Goal: Find contact information: Find contact information

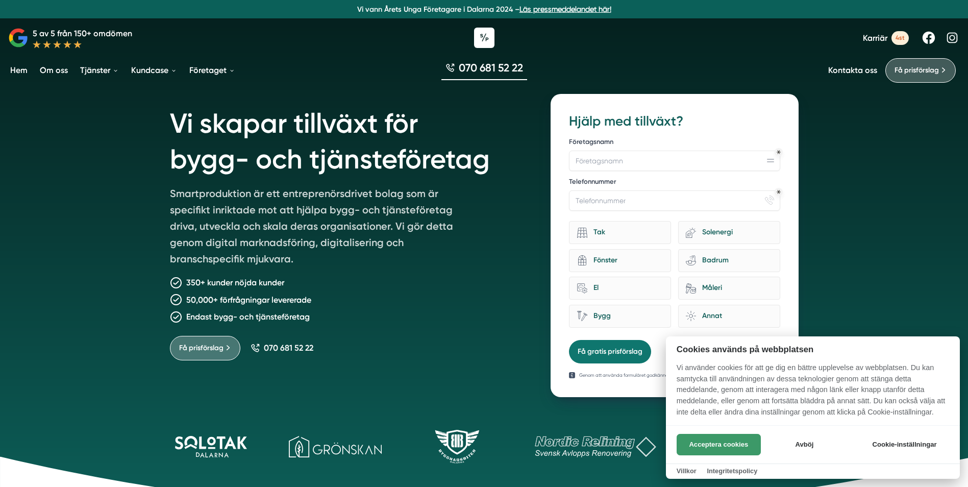
click at [711, 443] on button "Acceptera cookies" at bounding box center [719, 444] width 84 height 21
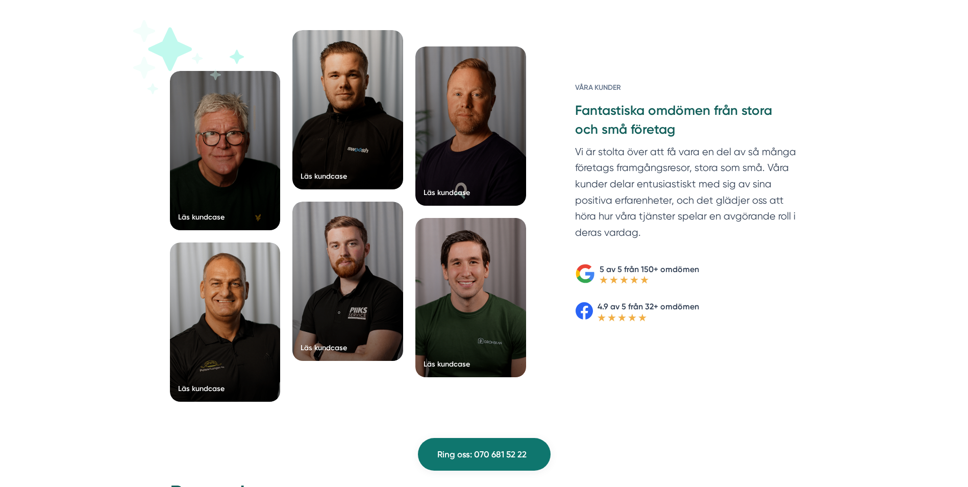
scroll to position [1582, 0]
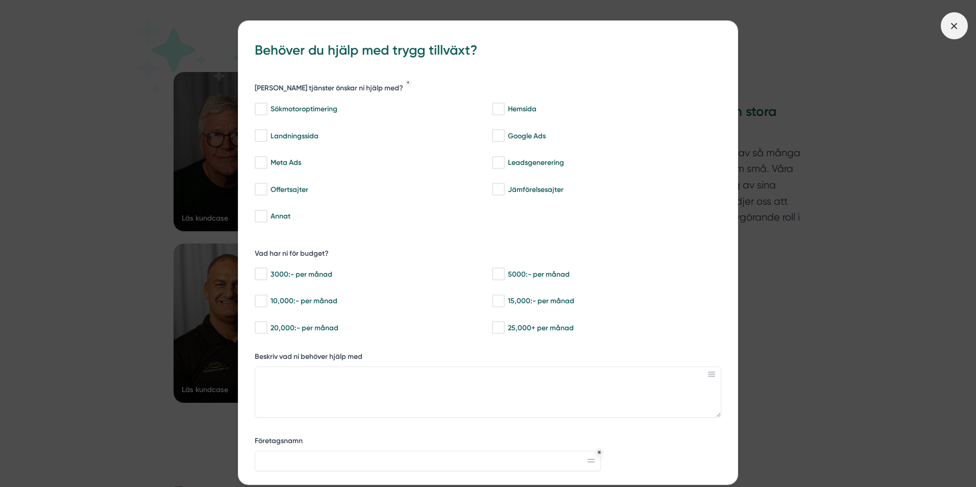
click at [951, 23] on line at bounding box center [954, 26] width 6 height 6
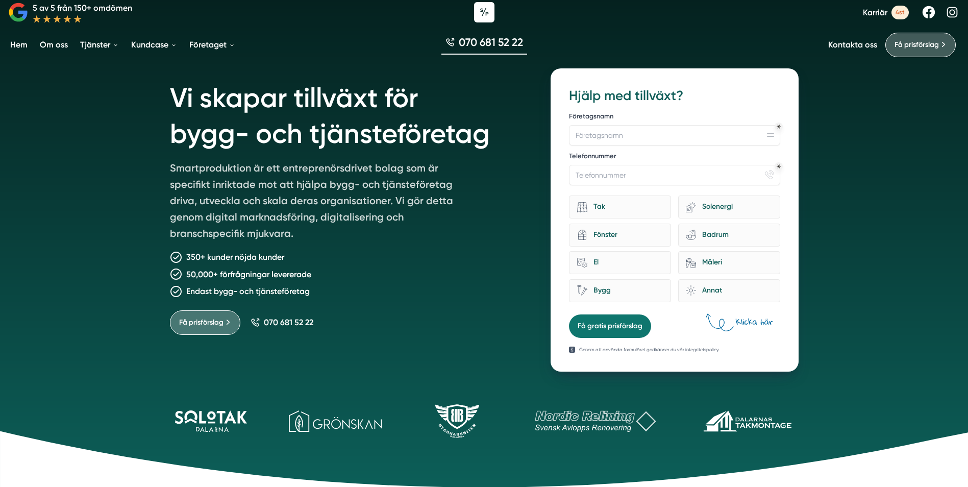
scroll to position [0, 0]
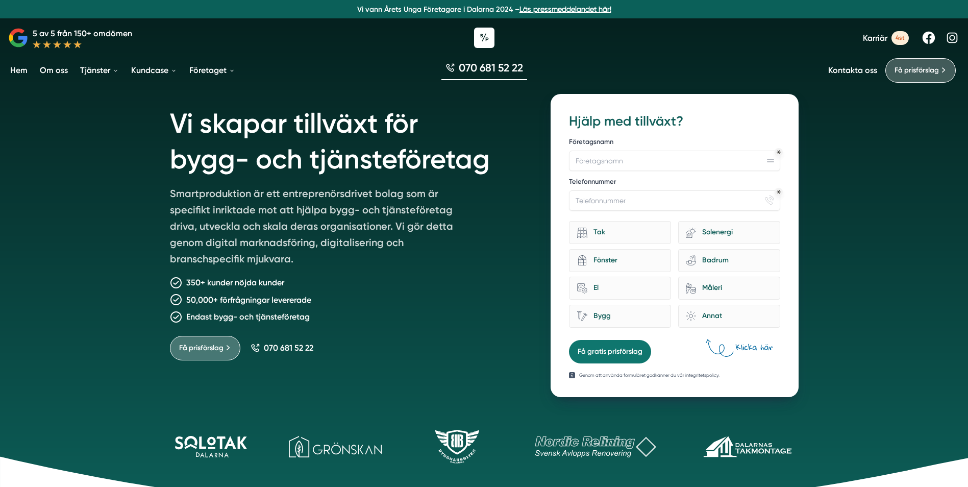
click at [852, 71] on link "Kontakta oss" at bounding box center [852, 70] width 49 height 10
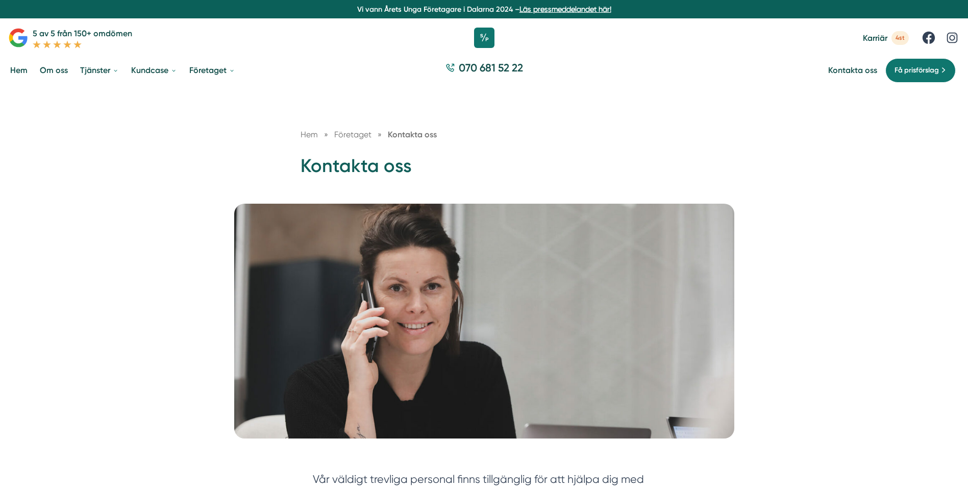
click at [47, 69] on link "Om oss" at bounding box center [54, 70] width 32 height 26
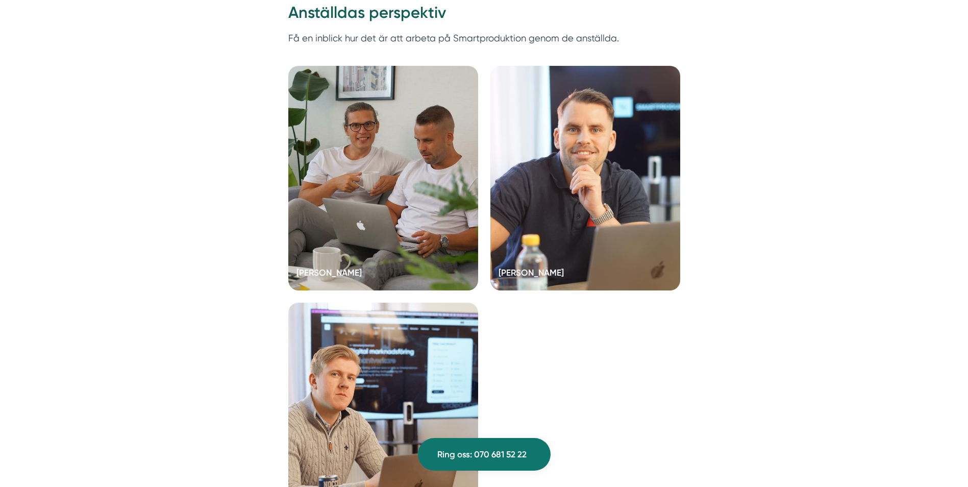
scroll to position [2041, 0]
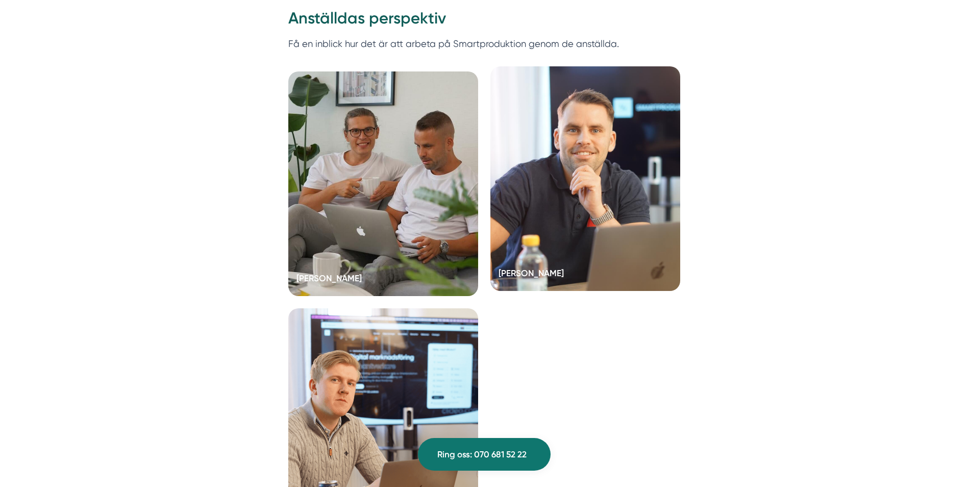
click at [556, 233] on div at bounding box center [585, 178] width 190 height 224
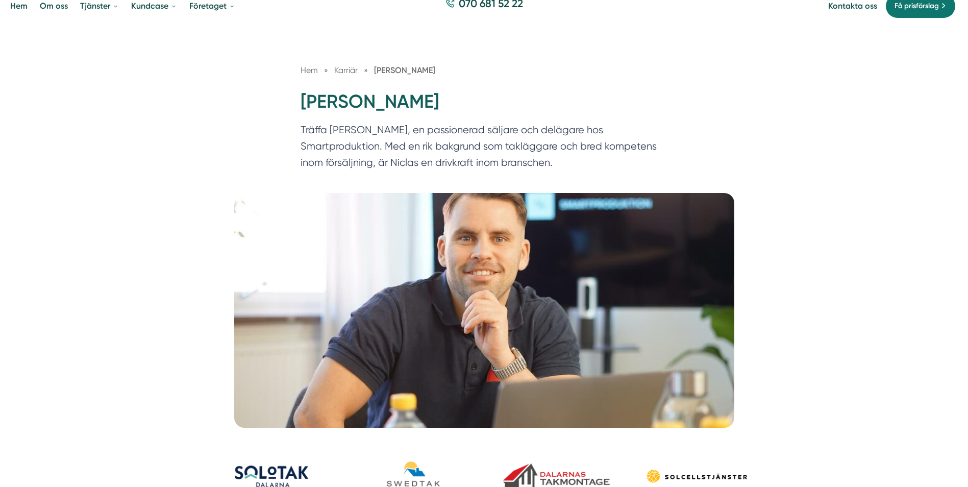
scroll to position [51, 0]
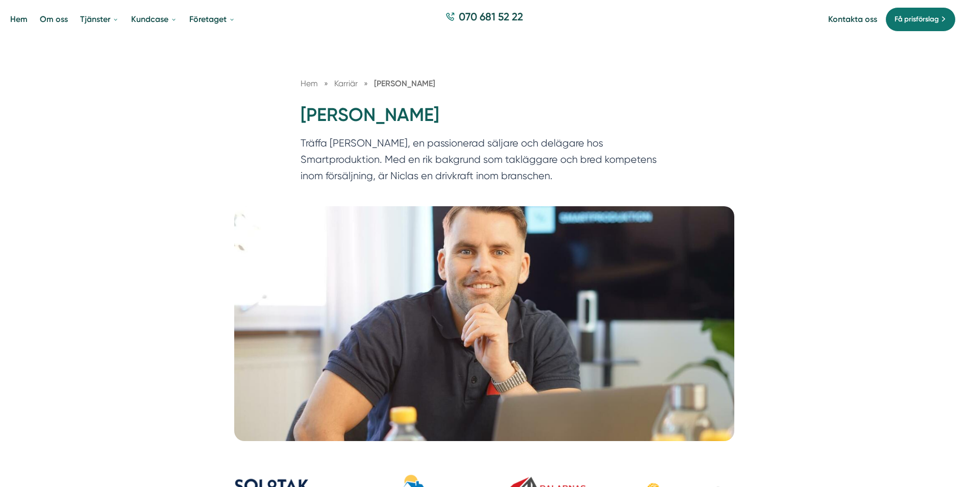
click at [586, 356] on img at bounding box center [484, 323] width 500 height 235
